Goal: Find specific page/section: Find specific page/section

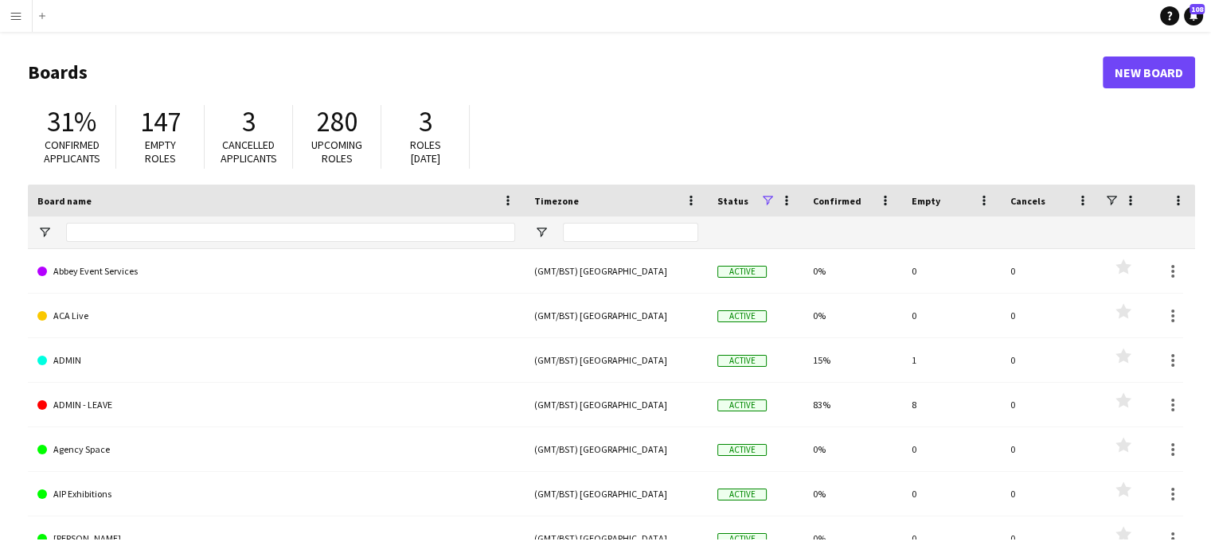
click at [8, 25] on button "Menu" at bounding box center [16, 16] width 32 height 32
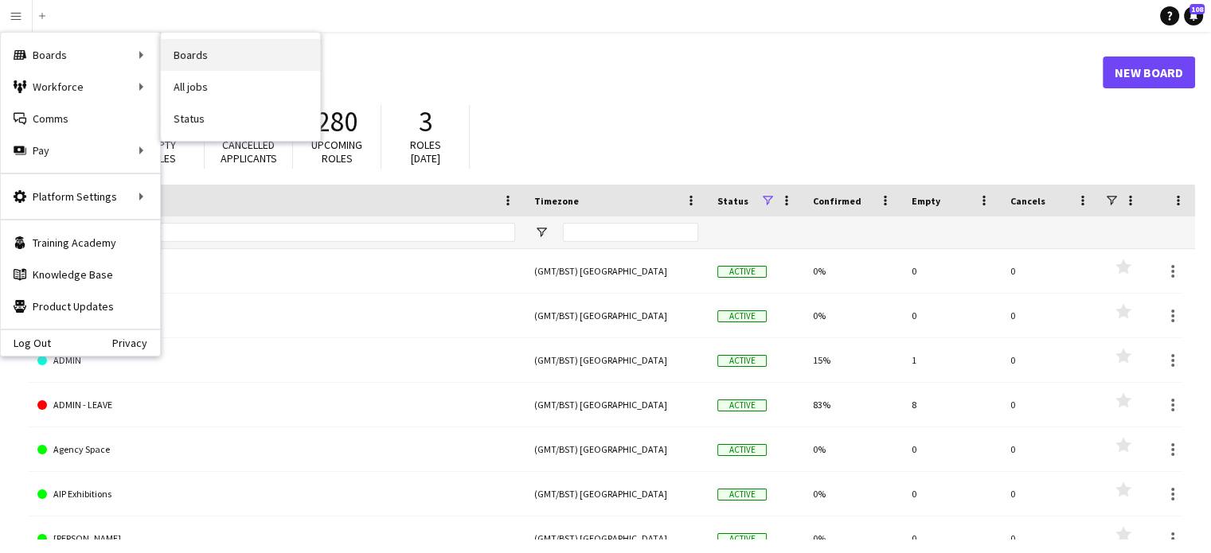
click at [182, 57] on link "Boards" at bounding box center [240, 55] width 159 height 32
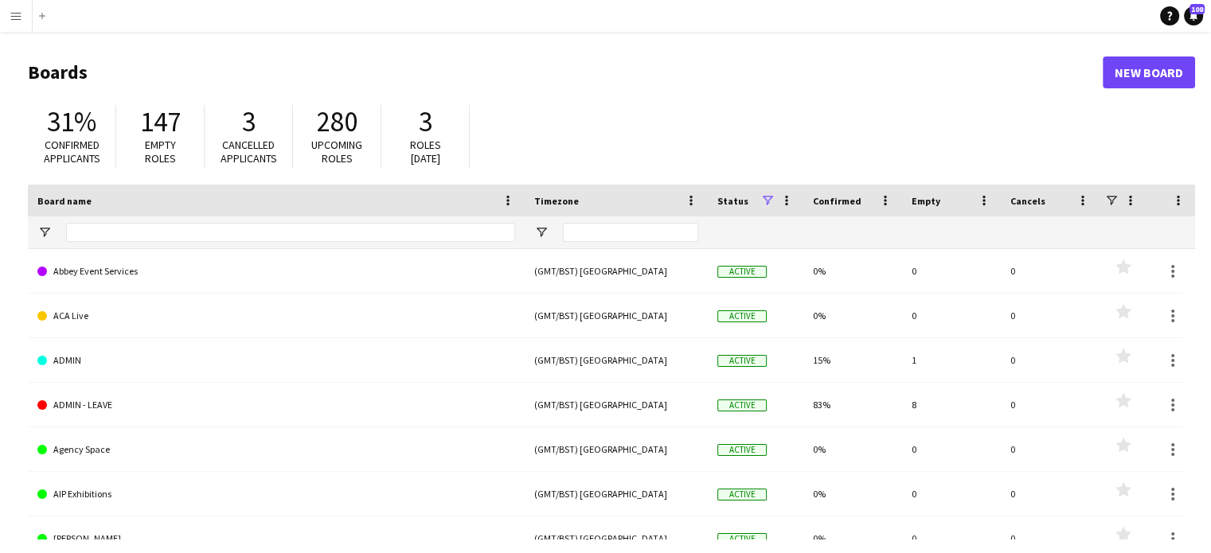
click at [18, 14] on app-icon "Menu" at bounding box center [16, 16] width 13 height 13
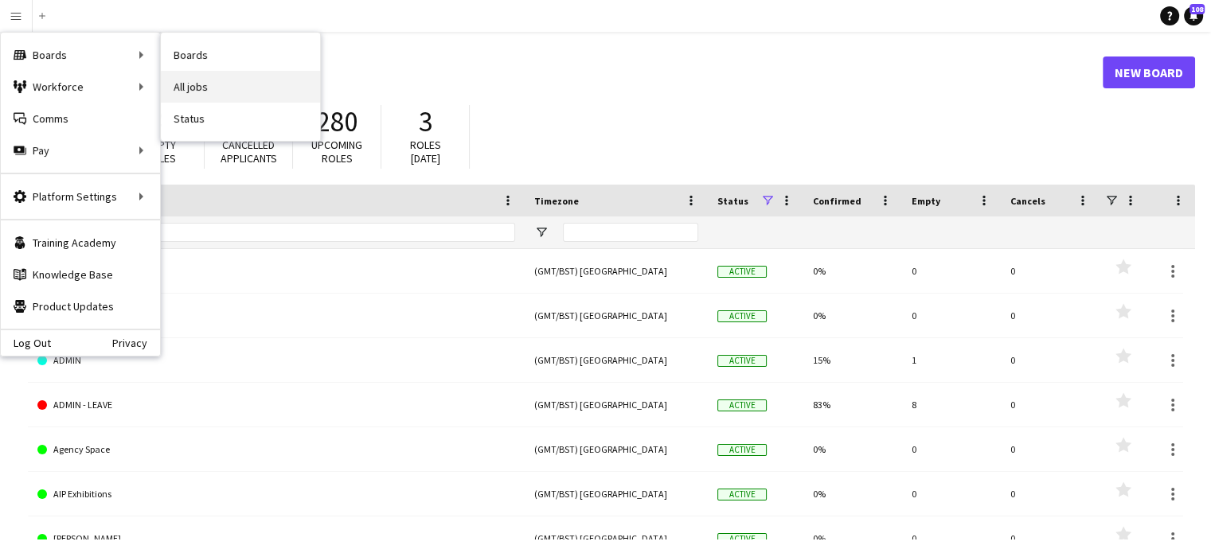
click at [180, 97] on link "All jobs" at bounding box center [240, 87] width 159 height 32
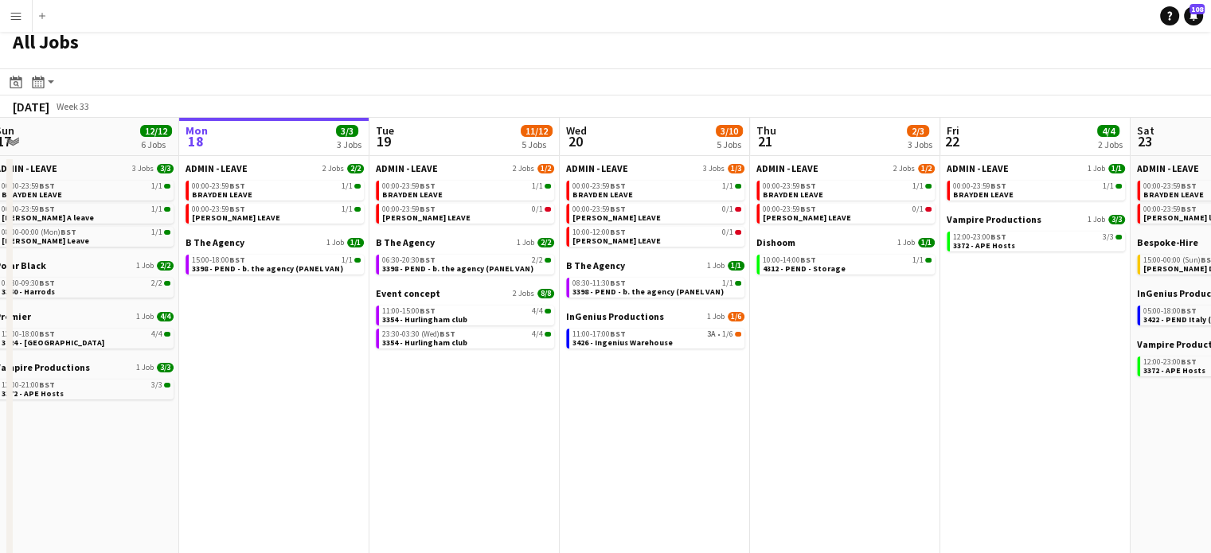
scroll to position [0, 392]
click at [424, 339] on span "3354 - Hurlingham club" at bounding box center [424, 343] width 85 height 10
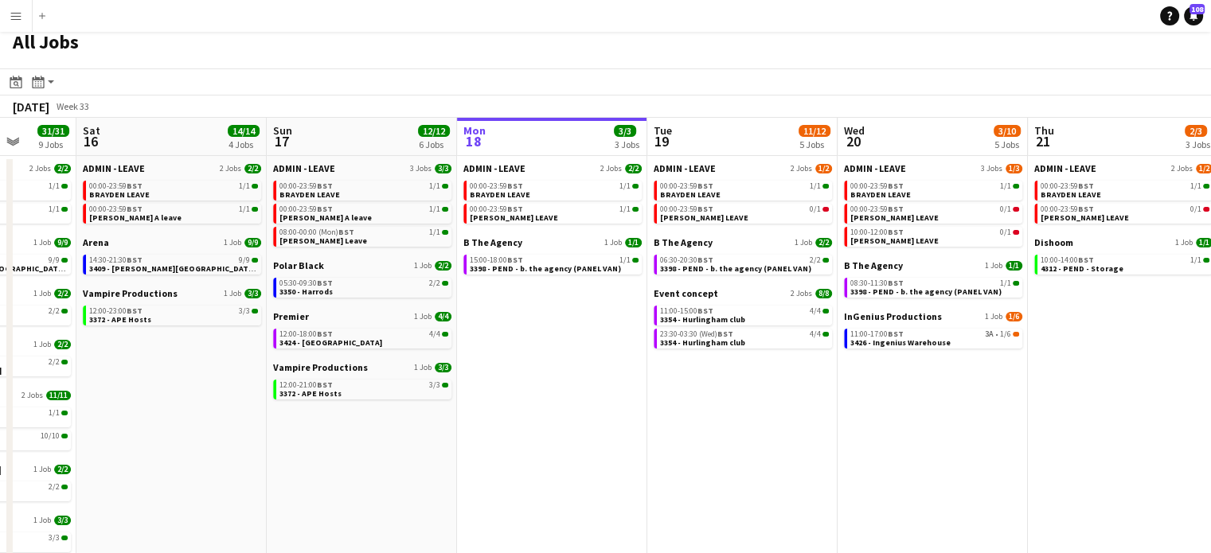
scroll to position [0, 486]
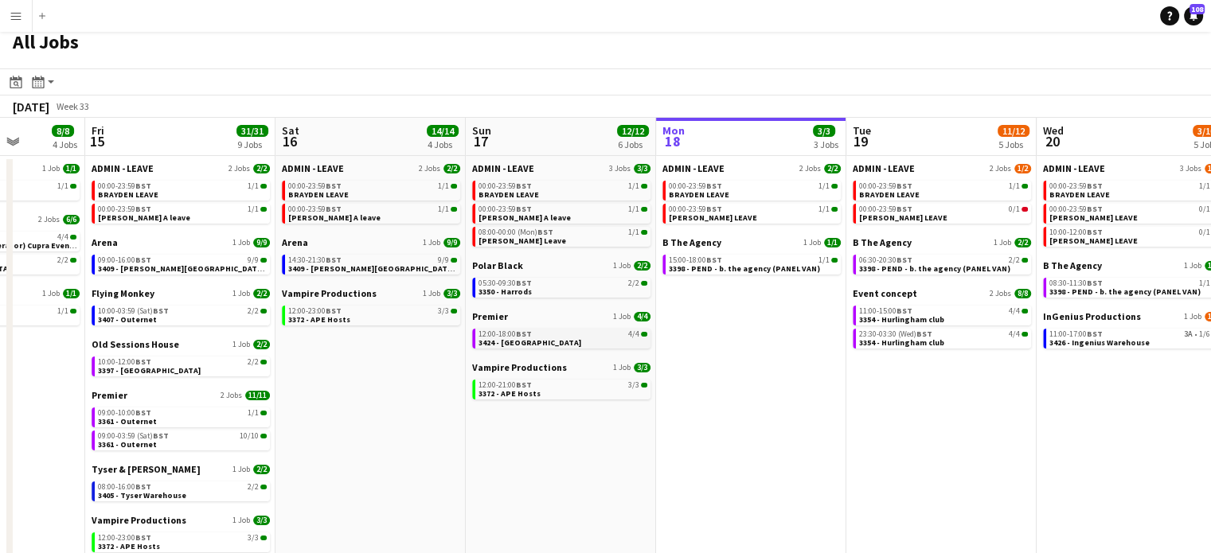
click at [543, 346] on span "3424 - [GEOGRAPHIC_DATA]" at bounding box center [529, 343] width 103 height 10
click at [536, 334] on div "12:00-18:00 BST 4/4" at bounding box center [562, 334] width 169 height 8
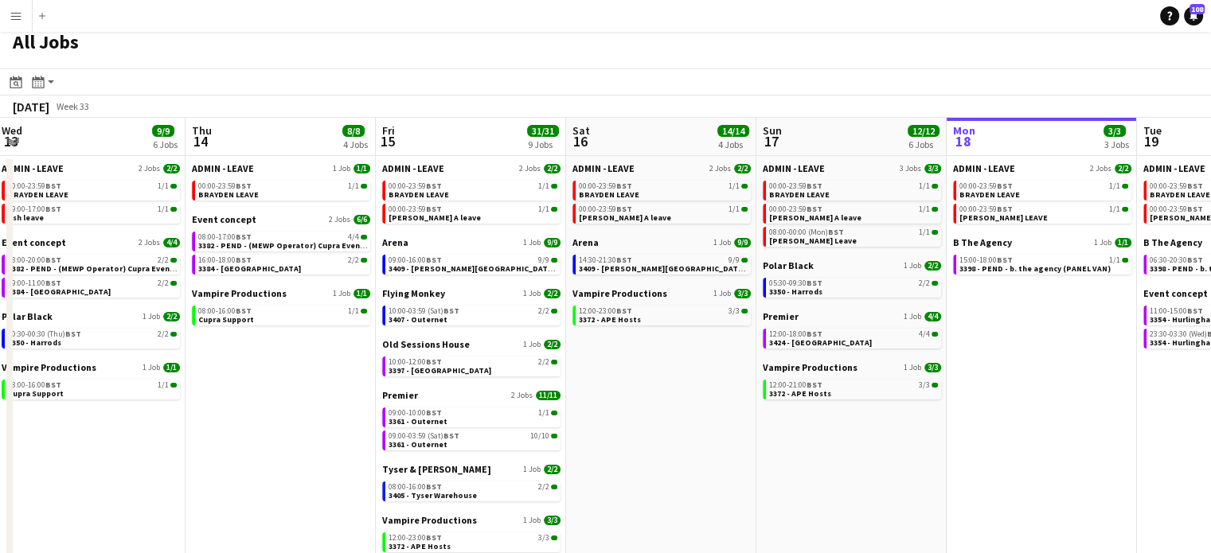
scroll to position [0, 357]
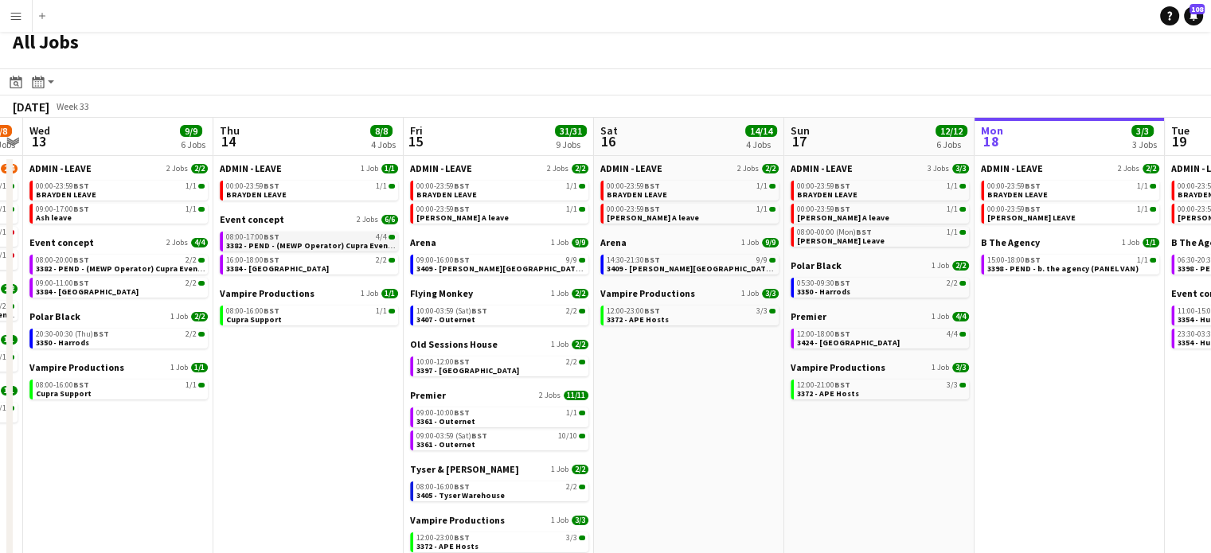
click at [322, 242] on span "3382 - PEND - (MEWP Operator) Cupra Event Day" at bounding box center [317, 245] width 182 height 10
click at [14, 24] on button "Menu" at bounding box center [16, 16] width 32 height 32
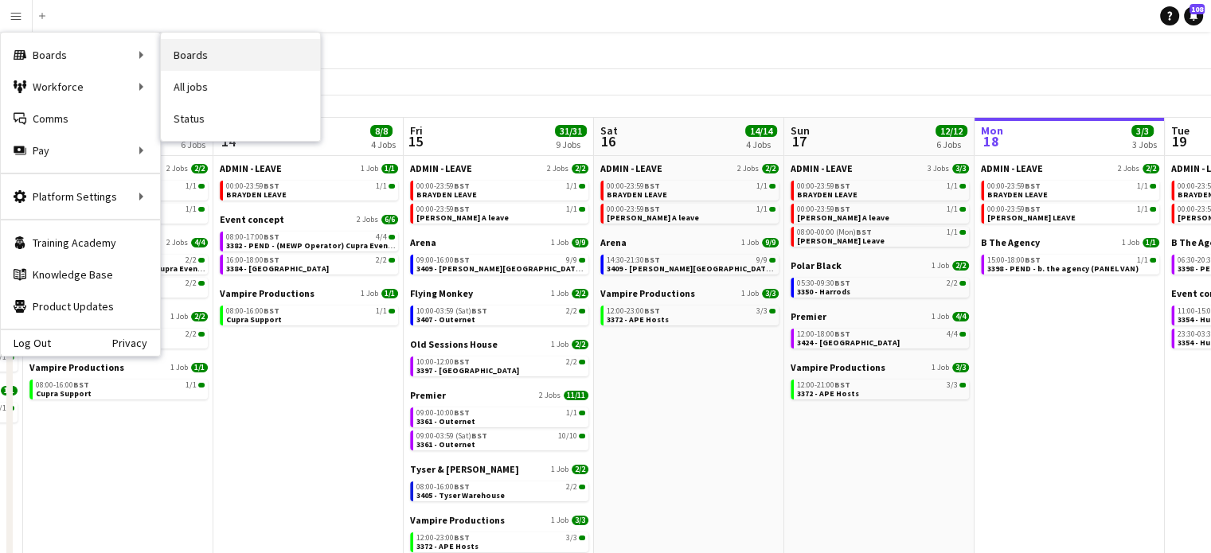
click at [189, 48] on link "Boards" at bounding box center [240, 55] width 159 height 32
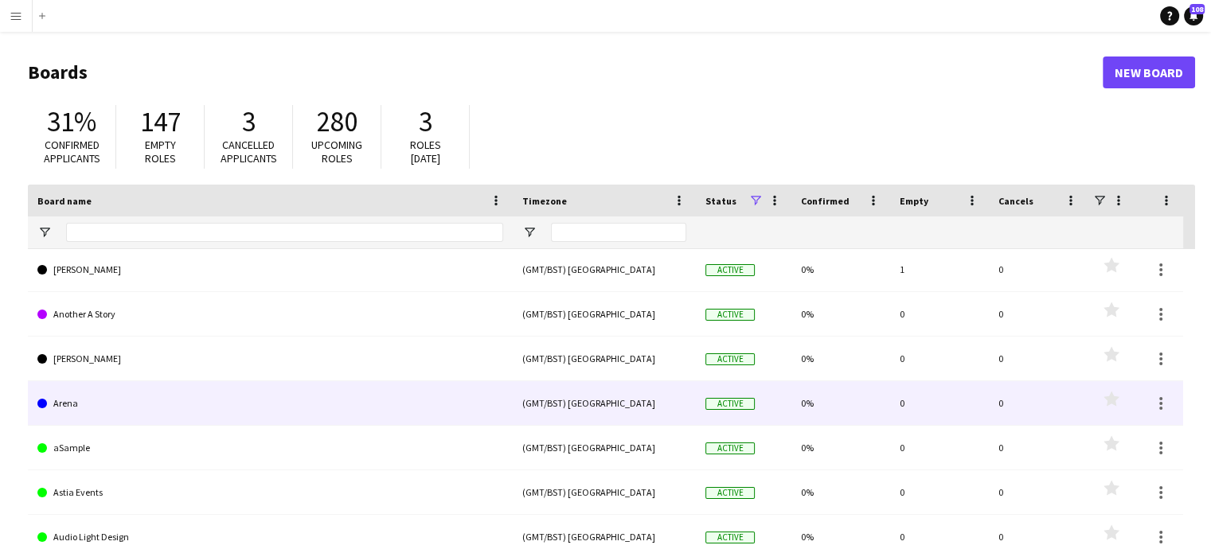
scroll to position [374, 0]
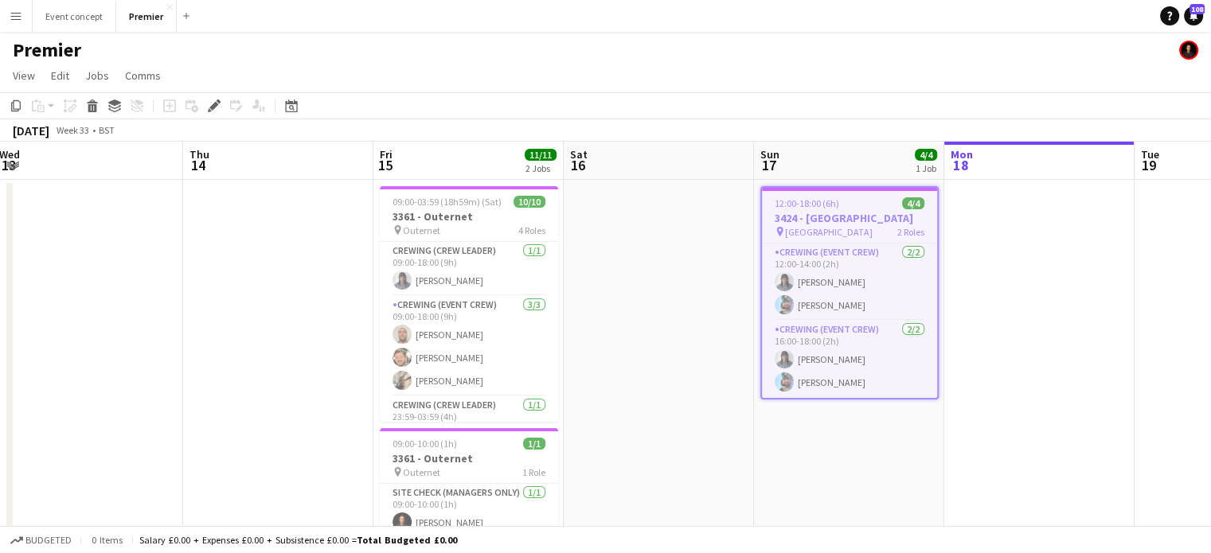
drag, startPoint x: 583, startPoint y: 157, endPoint x: 566, endPoint y: -26, distance: 183.9
click at [566, 0] on html "Menu Boards Boards Boards All jobs Status Workforce Workforce My Workforce Recr…" at bounding box center [605, 299] width 1211 height 599
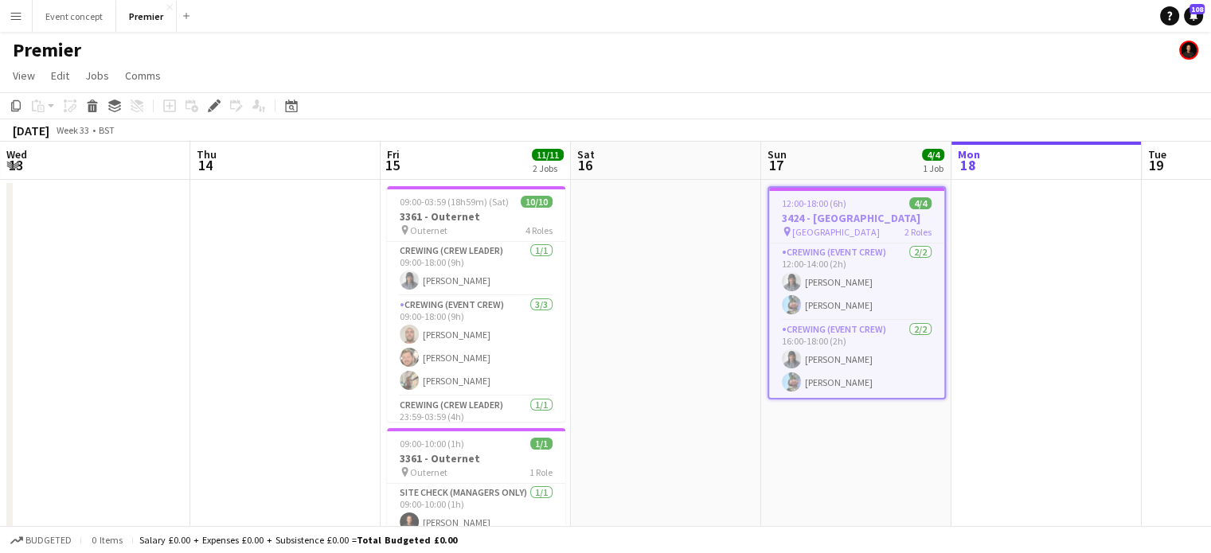
scroll to position [0, 572]
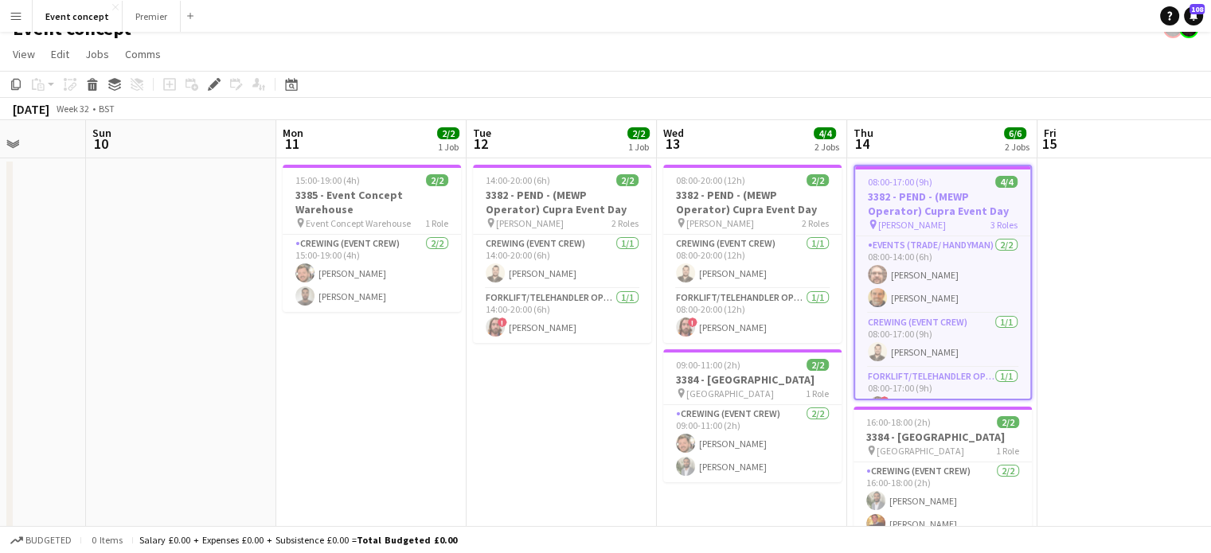
scroll to position [0, 503]
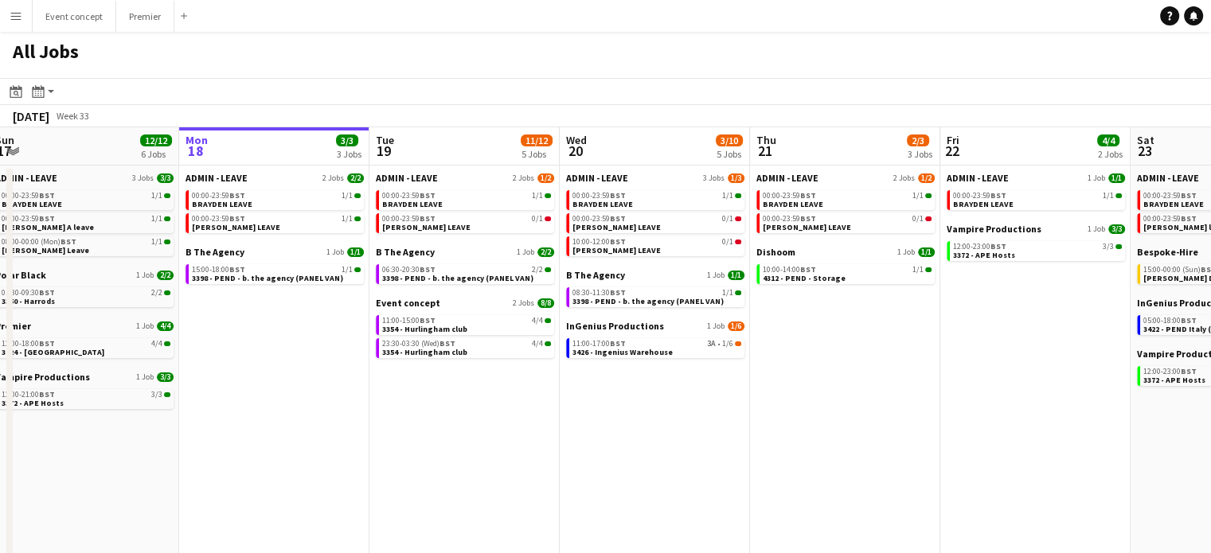
scroll to position [0, 391]
click at [321, 274] on span "3398 - PEND - b. the agency (PANEL VAN)" at bounding box center [268, 278] width 151 height 10
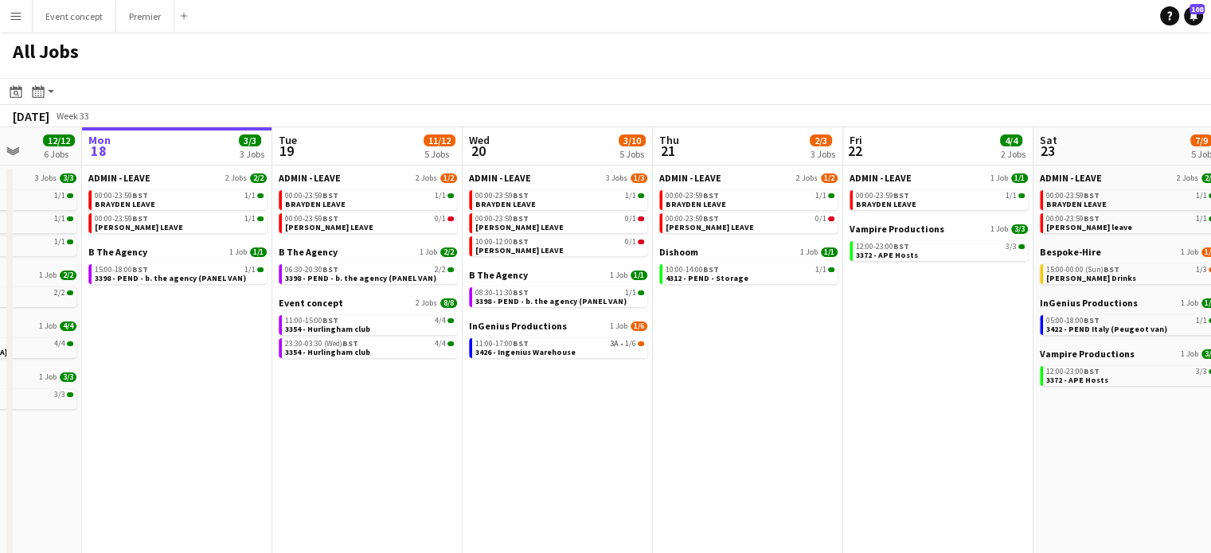
scroll to position [0, 488]
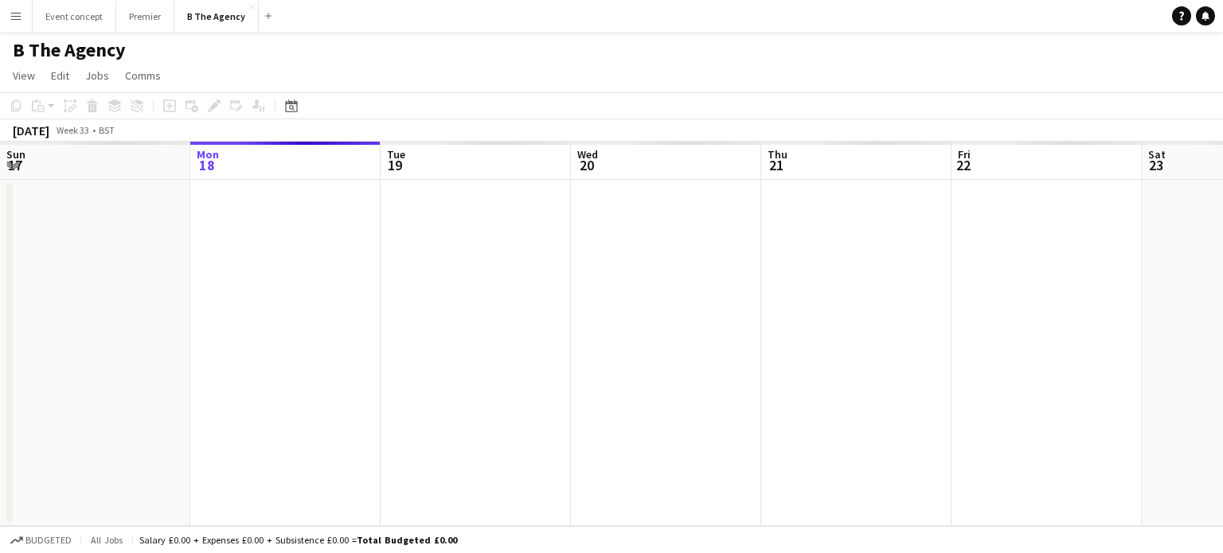
scroll to position [0, 548]
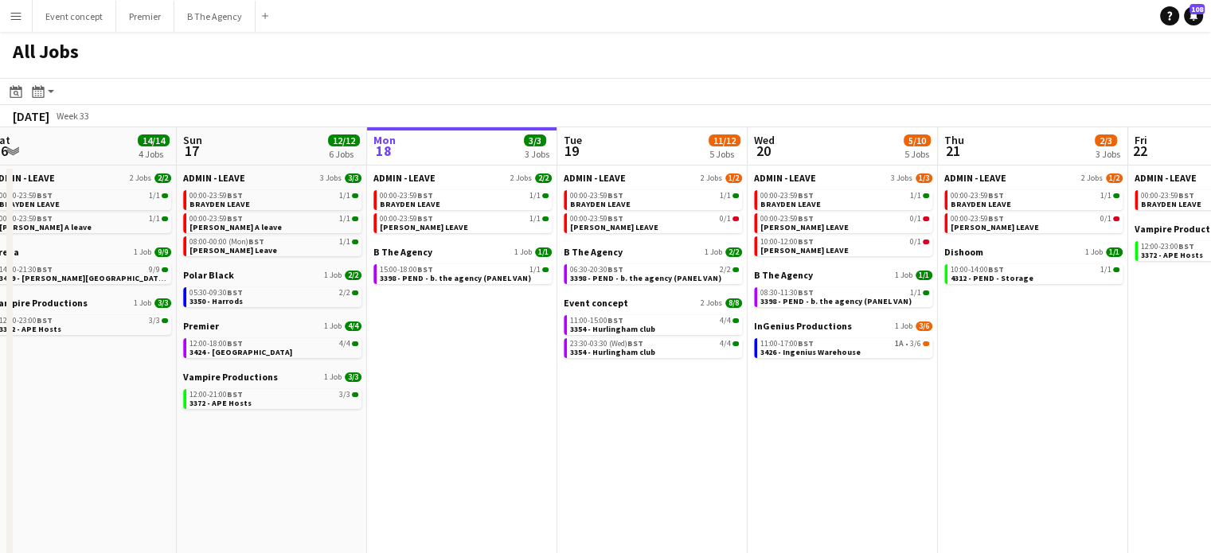
scroll to position [0, 393]
